Goal: Information Seeking & Learning: Check status

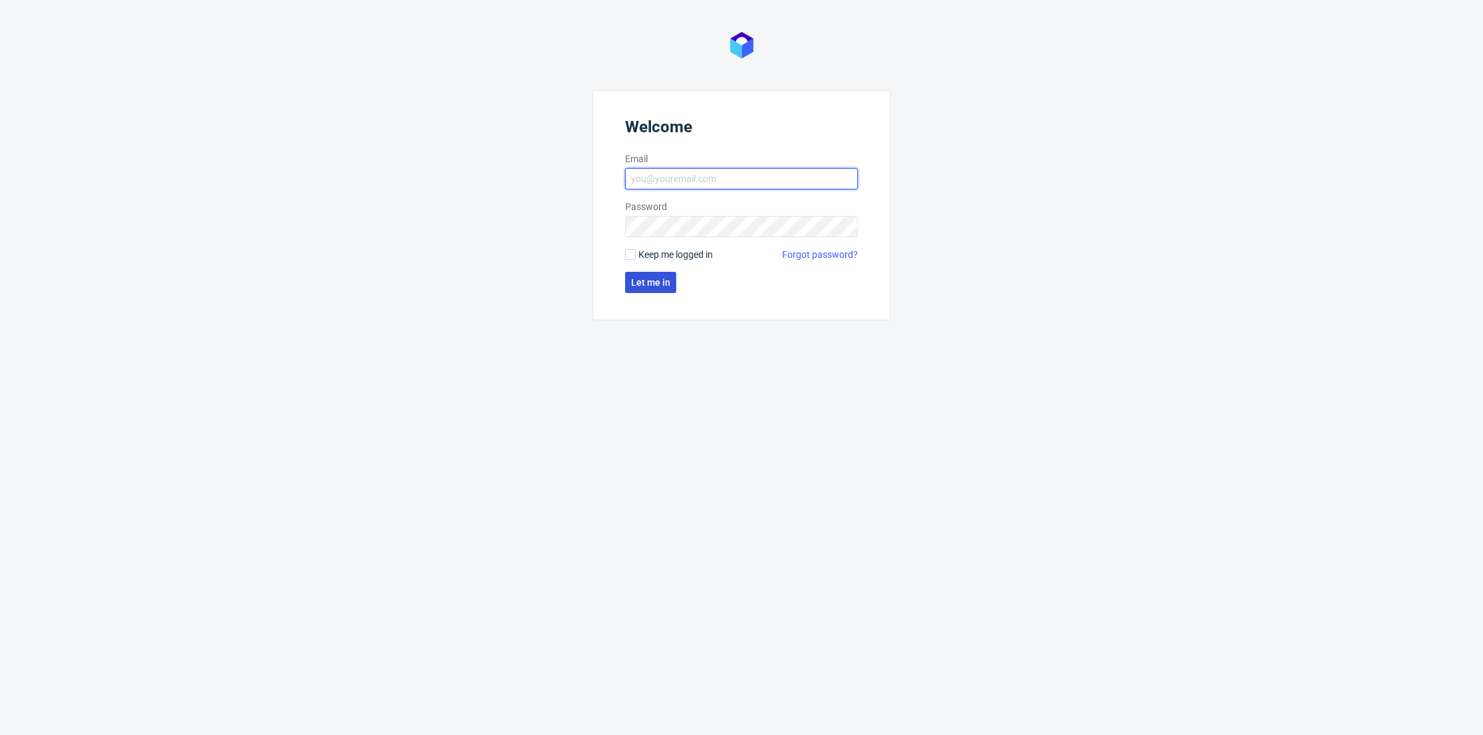
type input "[PERSON_NAME][EMAIL_ADDRESS][DOMAIN_NAME]"
click at [638, 275] on button "Let me in" at bounding box center [650, 282] width 51 height 21
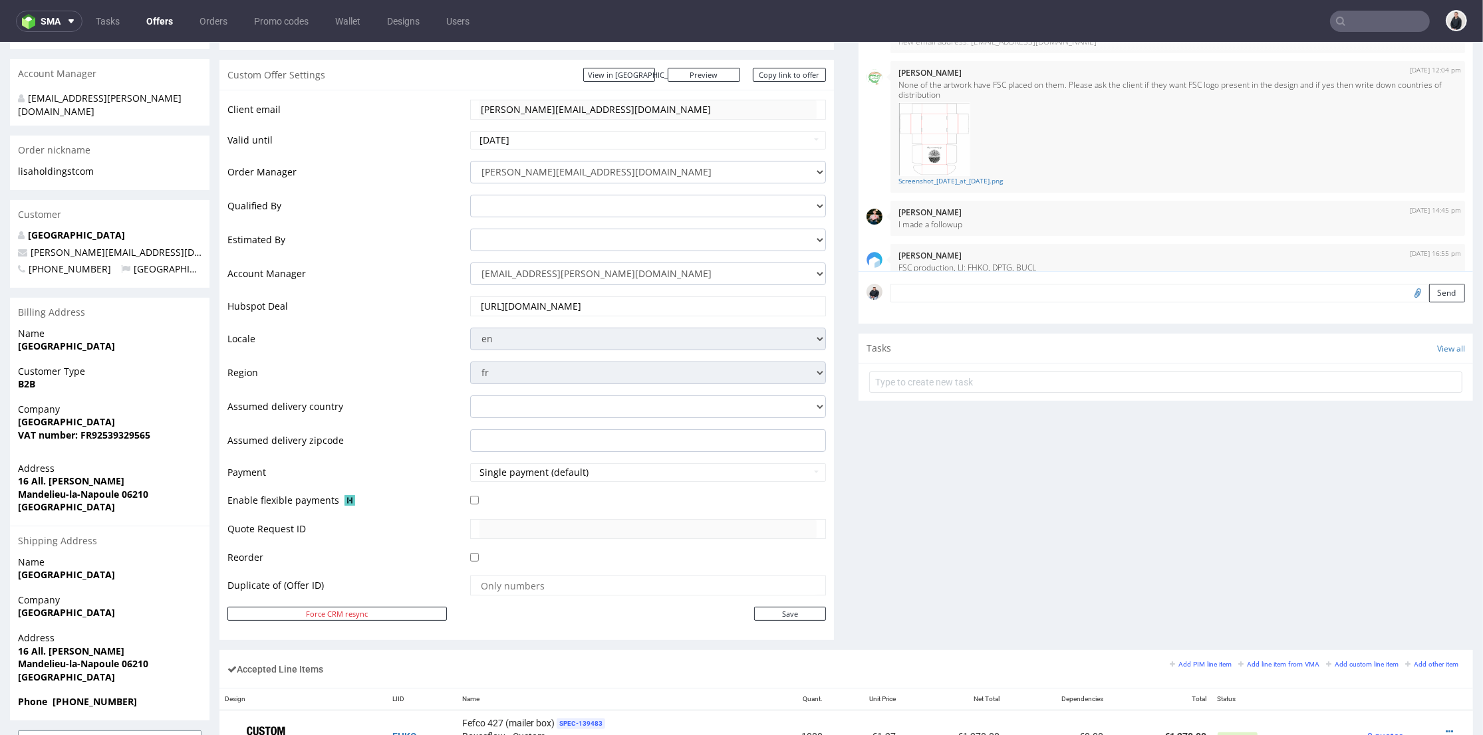
scroll to position [74, 0]
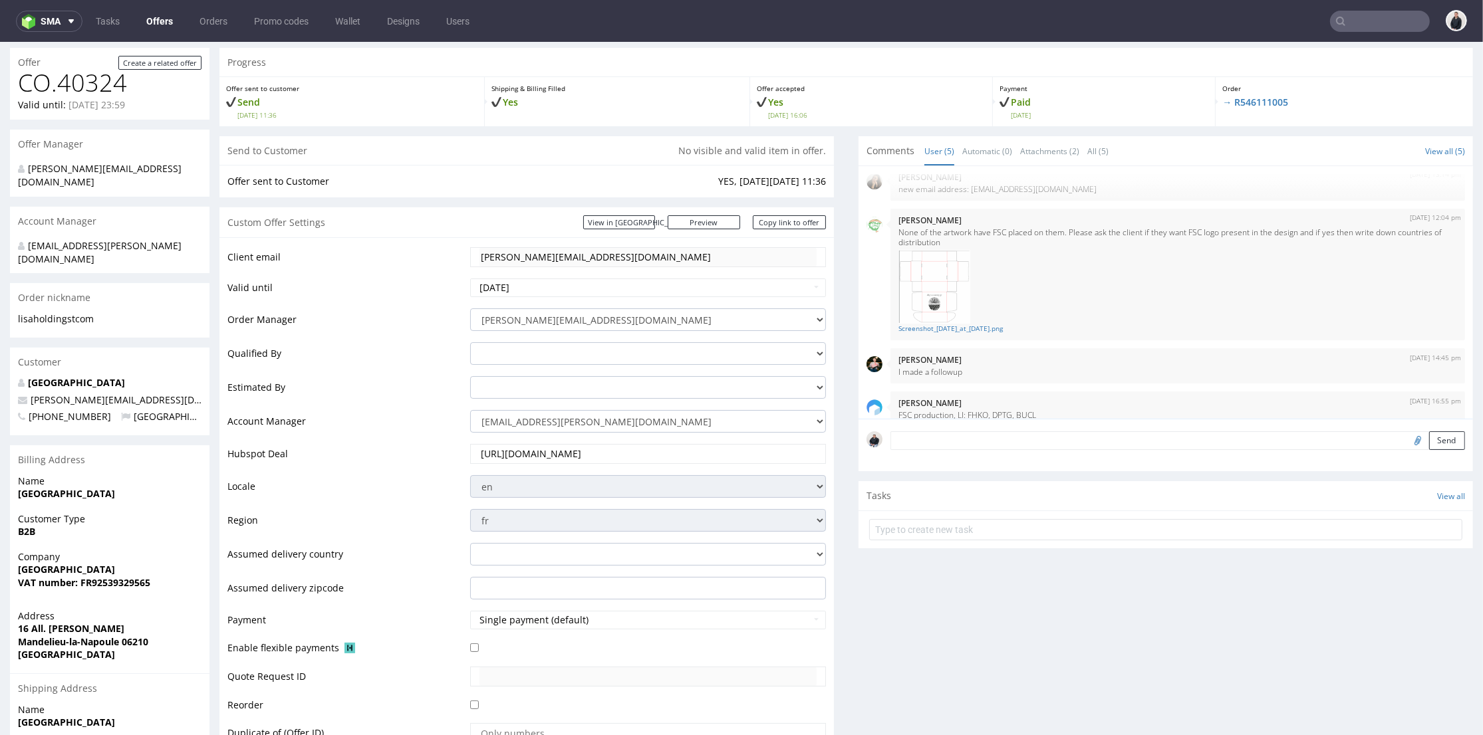
click at [455, 261] on tr "Client email lisa@holdingst.com" at bounding box center [526, 261] width 598 height 31
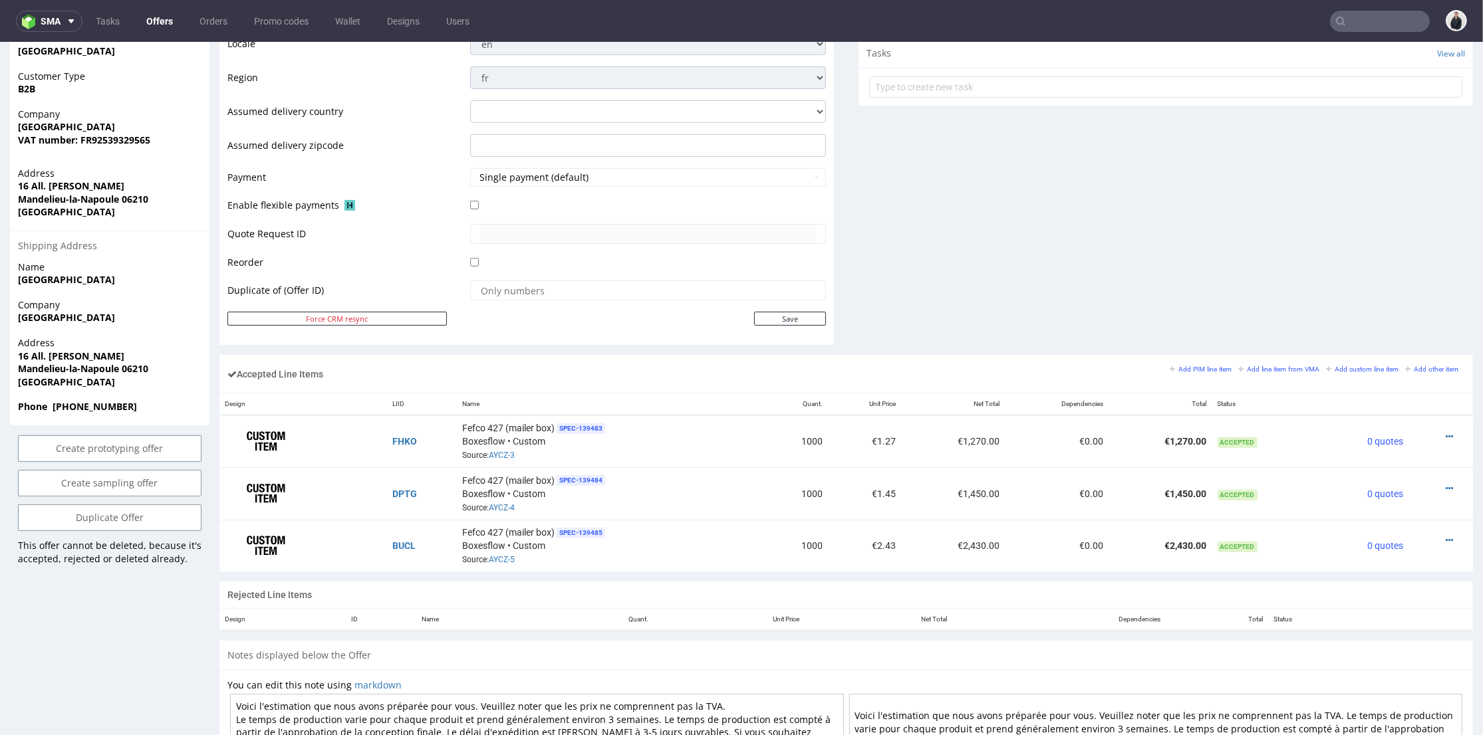
scroll to position [0, 0]
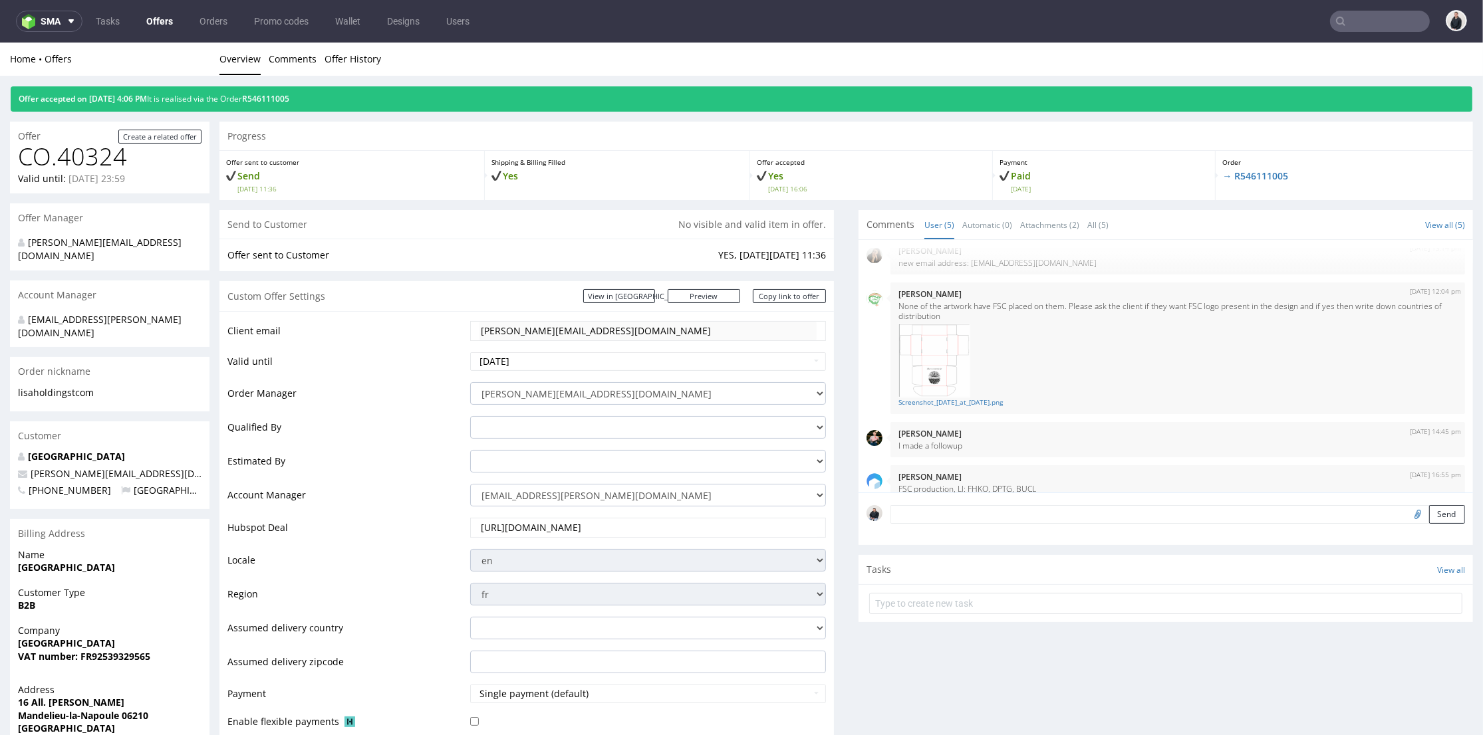
click at [486, 254] on td "Offer sent to Customer" at bounding box center [470, 255] width 487 height 16
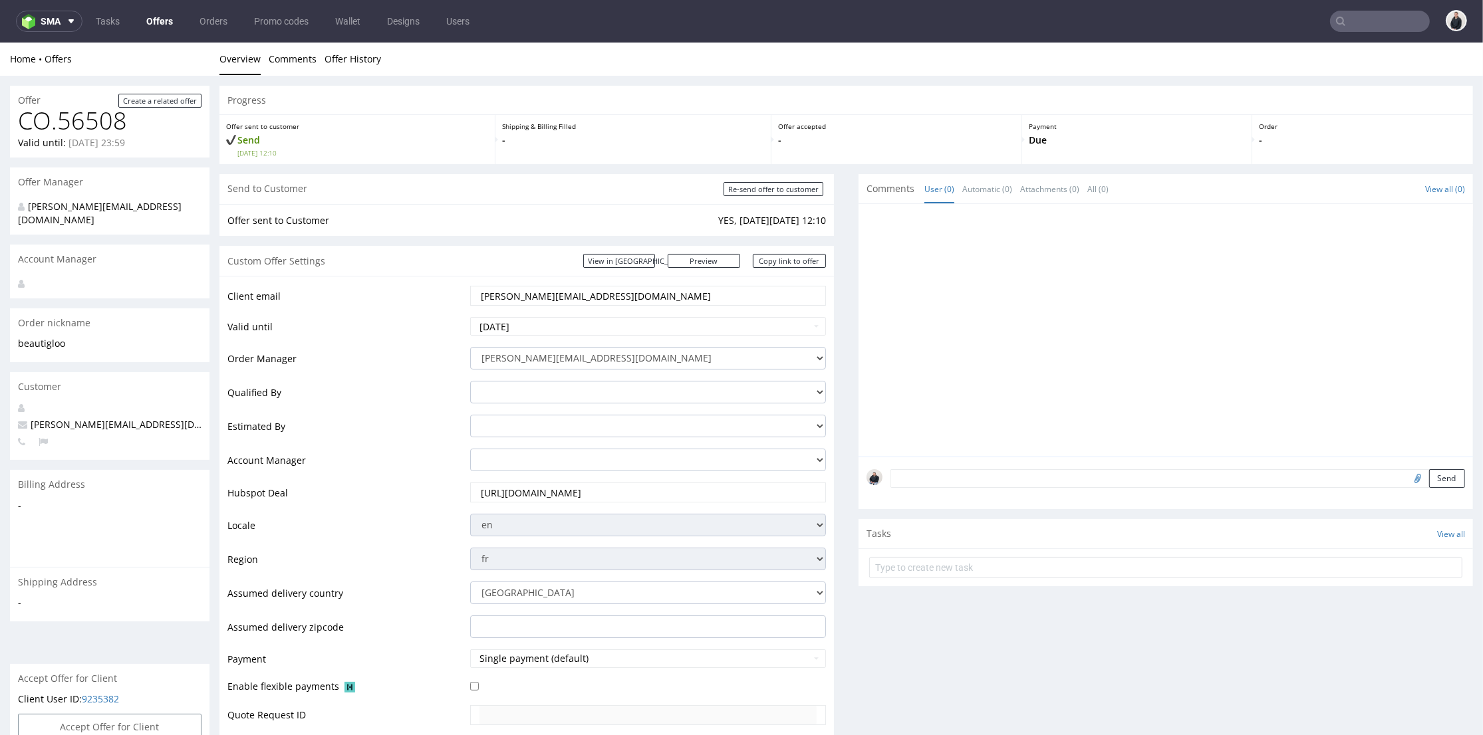
click at [1380, 25] on input "text" at bounding box center [1380, 21] width 100 height 21
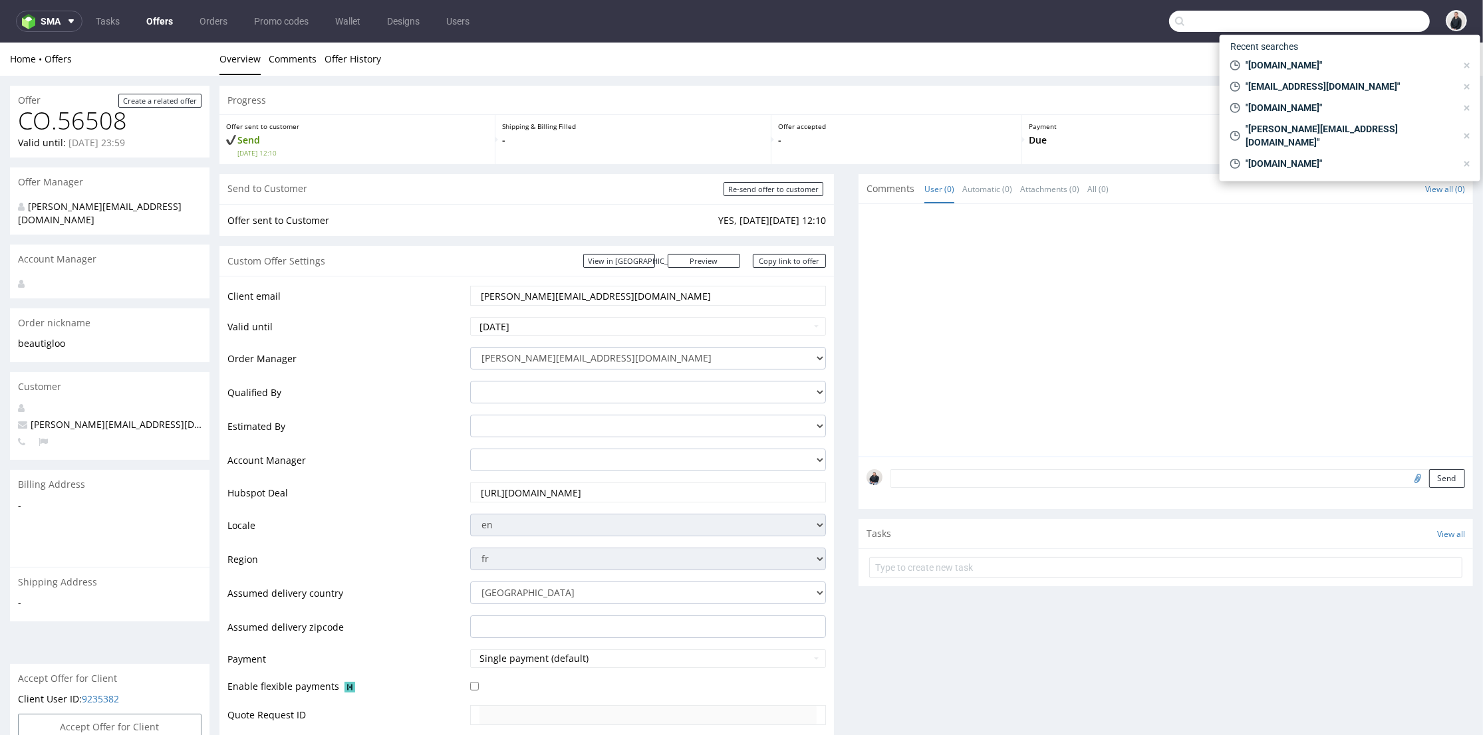
paste input "[EMAIL_ADDRESS][DOMAIN_NAME]"
type input "[EMAIL_ADDRESS][DOMAIN_NAME]"
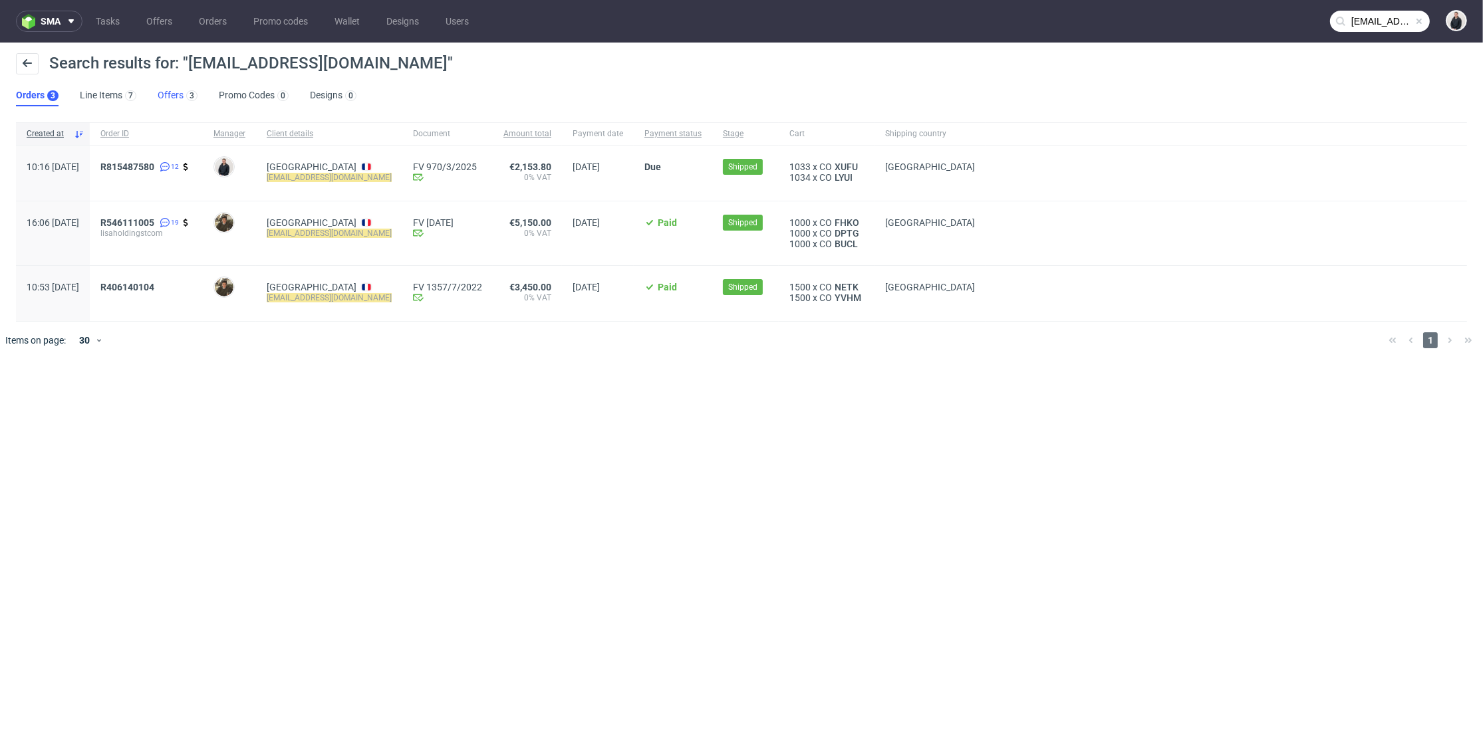
click at [176, 97] on link "Offers 3" at bounding box center [178, 95] width 40 height 21
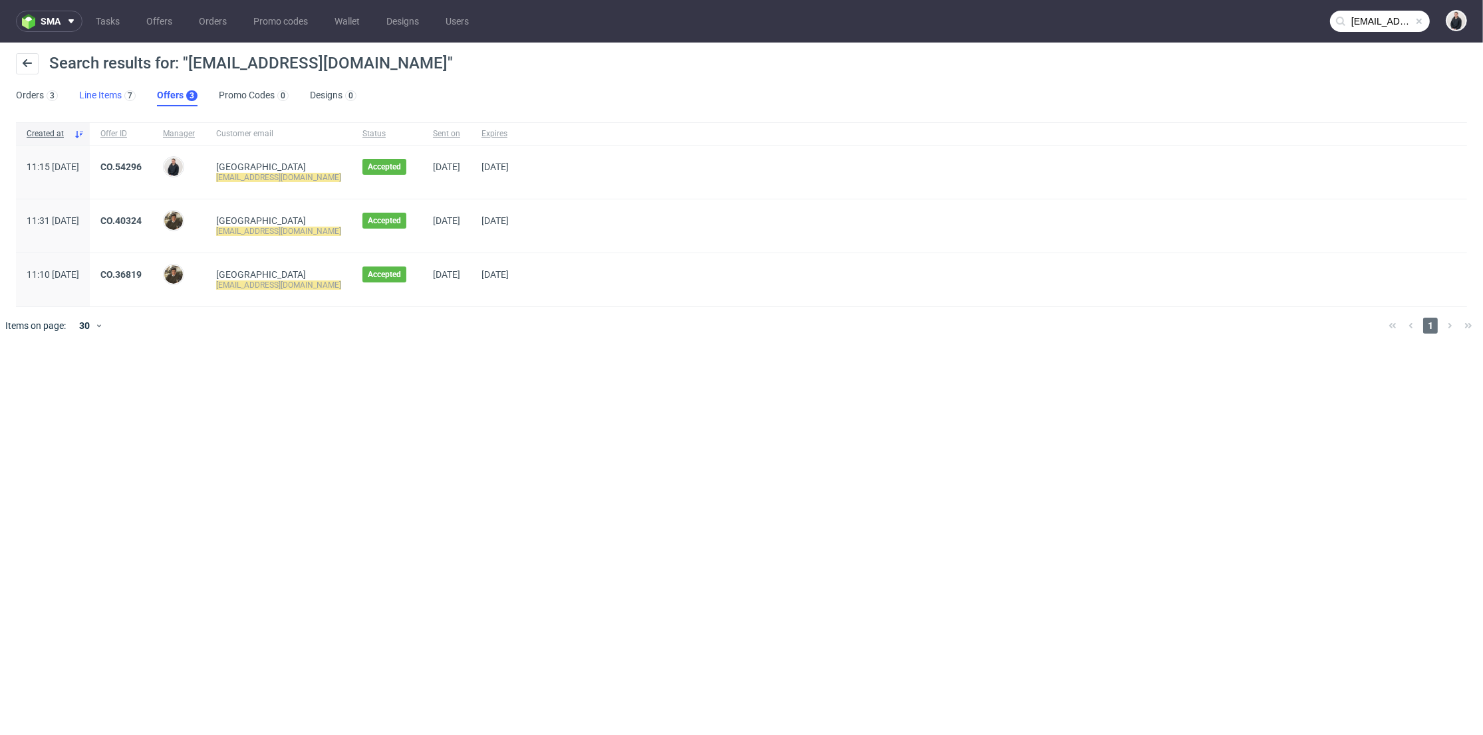
click at [109, 94] on link "Line Items 7" at bounding box center [107, 95] width 57 height 21
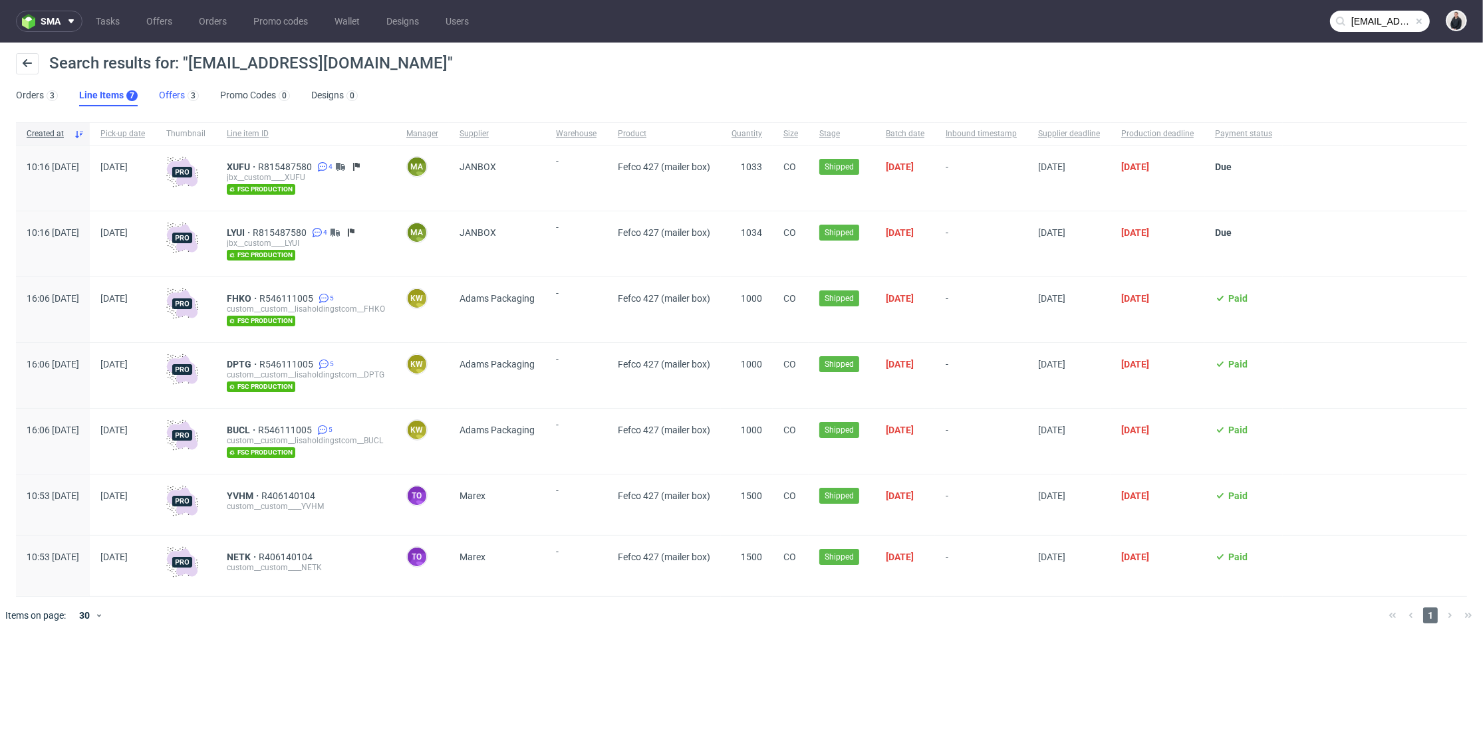
click at [160, 89] on link "Offers 3" at bounding box center [179, 95] width 40 height 21
